Goal: Transaction & Acquisition: Book appointment/travel/reservation

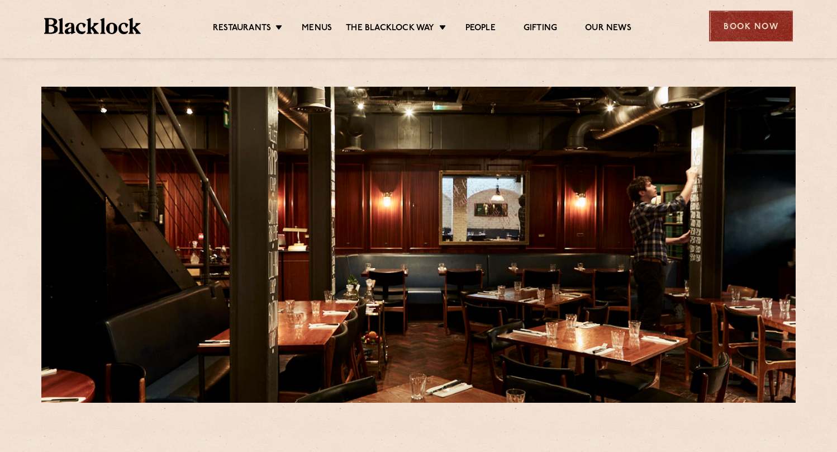
click at [730, 22] on div "Book Now" at bounding box center [751, 26] width 84 height 31
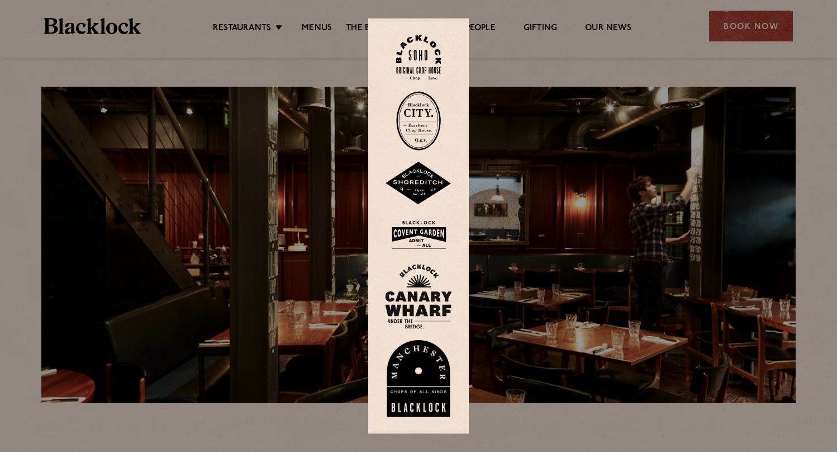
click at [434, 63] on img at bounding box center [418, 57] width 45 height 45
